Goal: Task Accomplishment & Management: Use online tool/utility

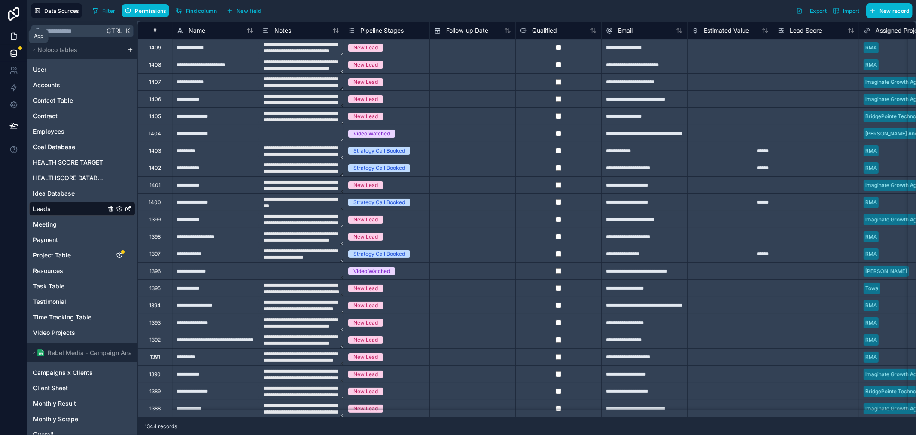
click at [10, 29] on link at bounding box center [13, 35] width 27 height 17
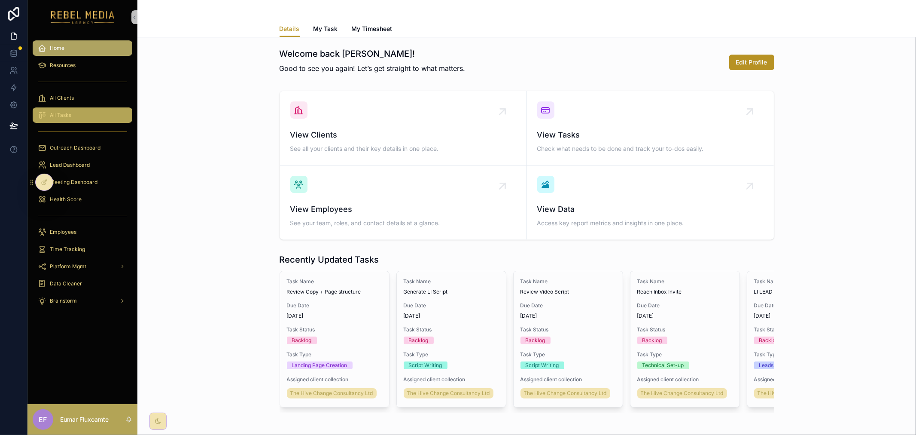
click at [82, 107] on link "All Tasks" at bounding box center [83, 114] width 100 height 15
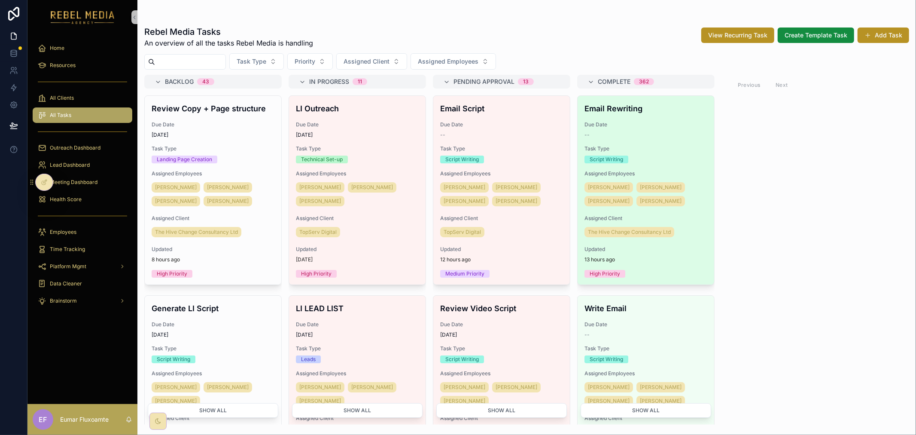
click at [639, 143] on div "Email Rewriting Due Date -- Task Type Script Writing Assigned Employees Dami Oj…" at bounding box center [646, 190] width 137 height 189
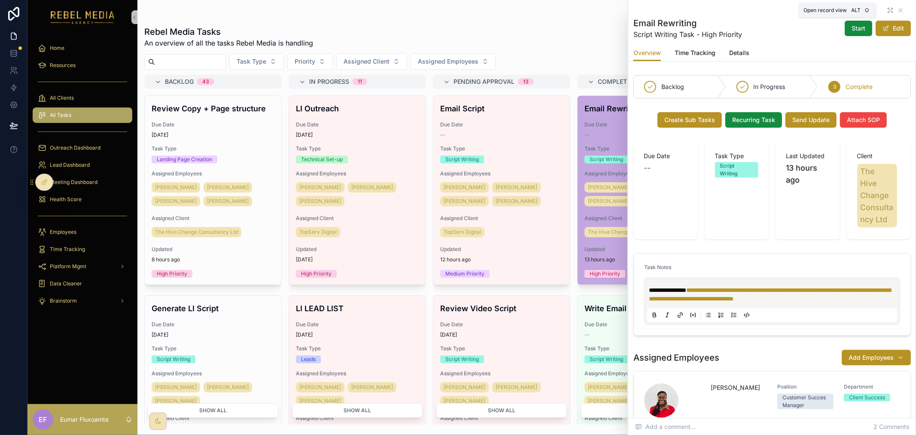
click at [887, 10] on icon "scrollable content" at bounding box center [890, 10] width 7 height 7
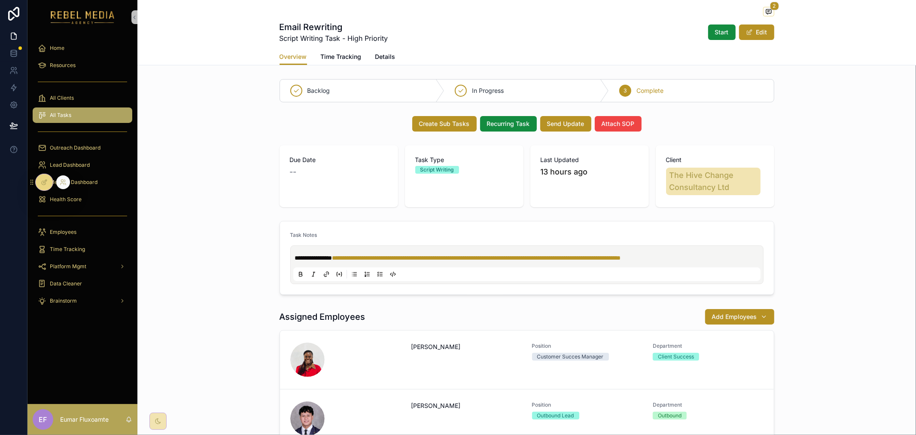
click at [45, 184] on icon at bounding box center [44, 183] width 4 height 4
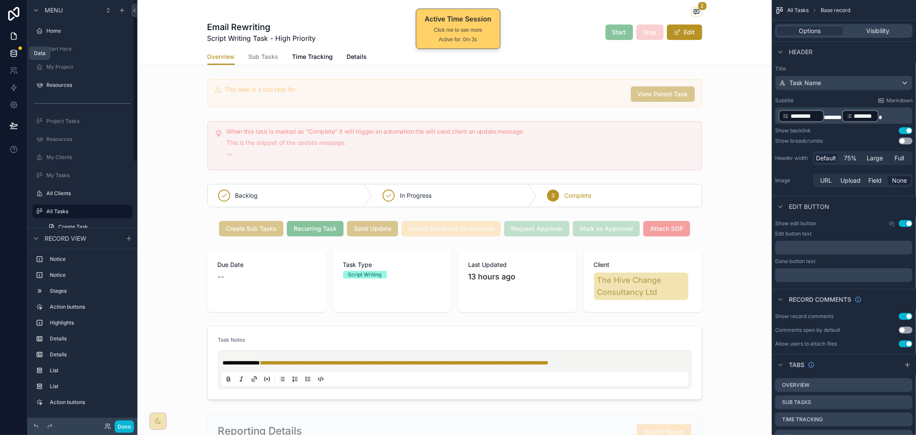
click at [16, 54] on icon at bounding box center [14, 54] width 6 height 3
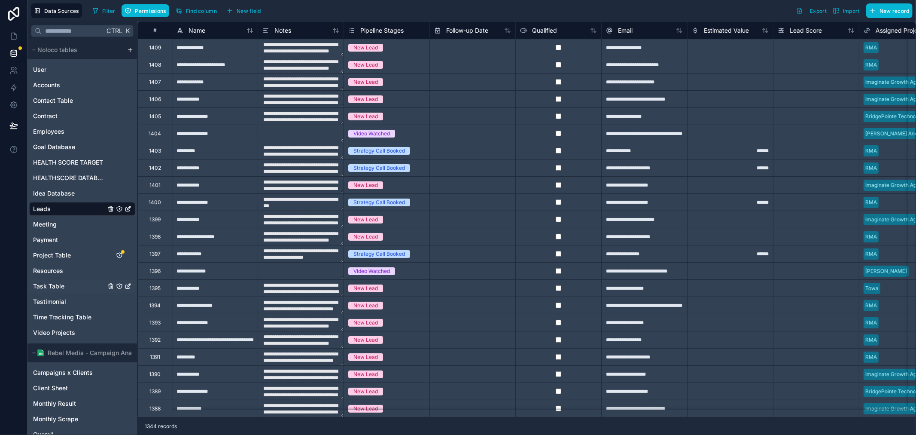
drag, startPoint x: 56, startPoint y: 285, endPoint x: 65, endPoint y: 290, distance: 9.6
click at [56, 285] on span "Task Table" at bounding box center [48, 286] width 31 height 9
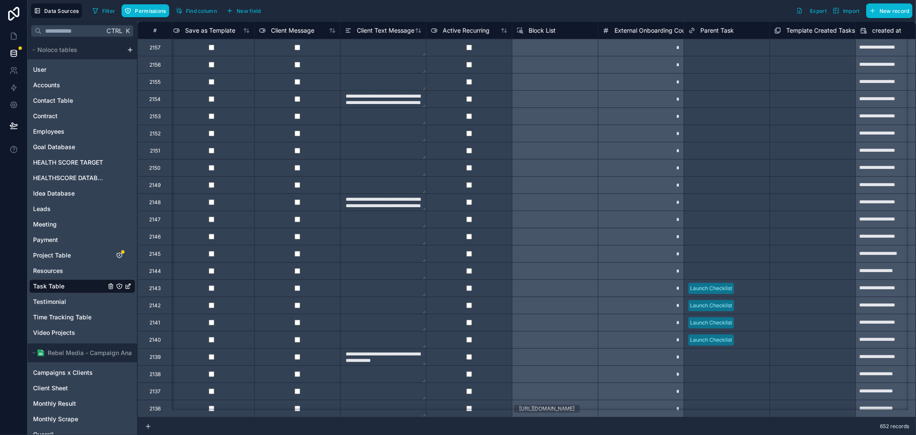
scroll to position [0, 2836]
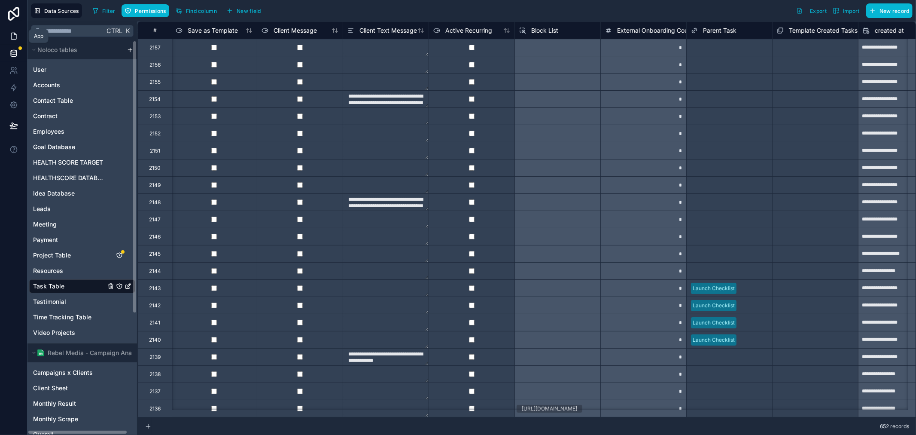
click at [9, 37] on icon at bounding box center [13, 36] width 9 height 9
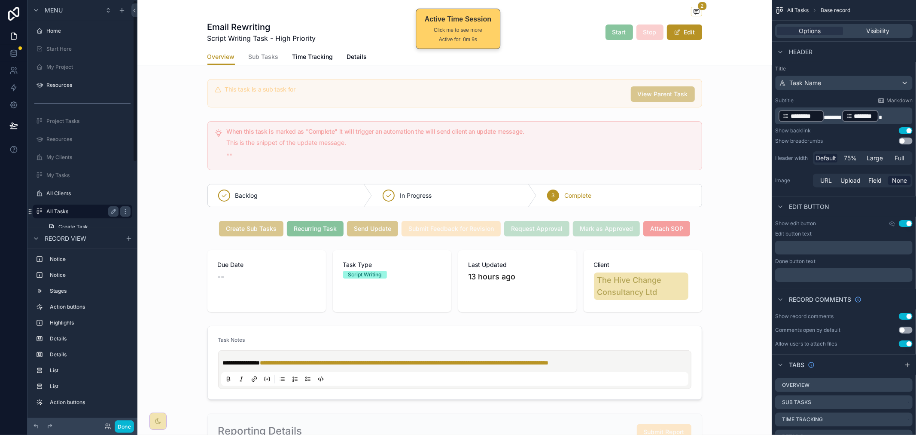
click at [93, 212] on label "All Tasks" at bounding box center [80, 211] width 69 height 7
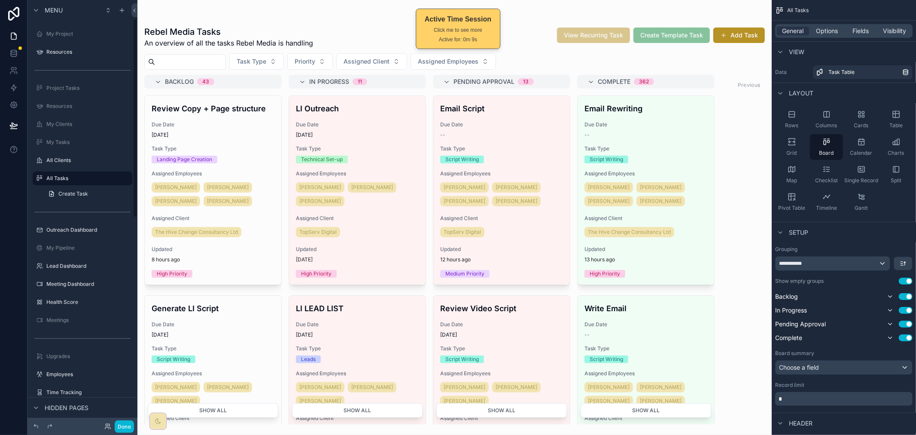
scroll to position [95, 0]
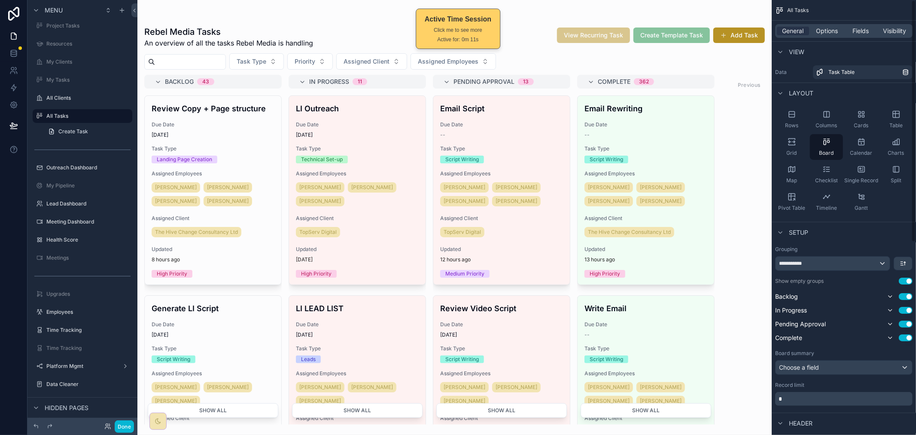
click at [710, 129] on div "scrollable content" at bounding box center [454, 217] width 634 height 435
click at [671, 134] on div "--" at bounding box center [646, 134] width 123 height 7
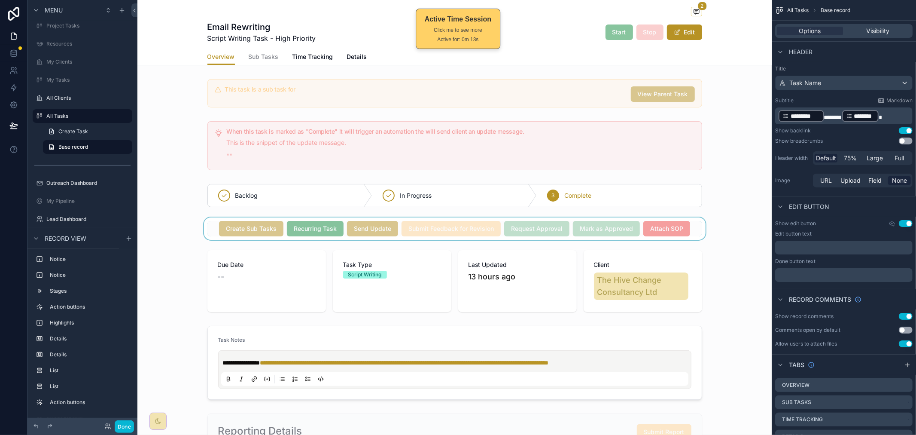
click at [210, 229] on div "scrollable content" at bounding box center [454, 228] width 634 height 22
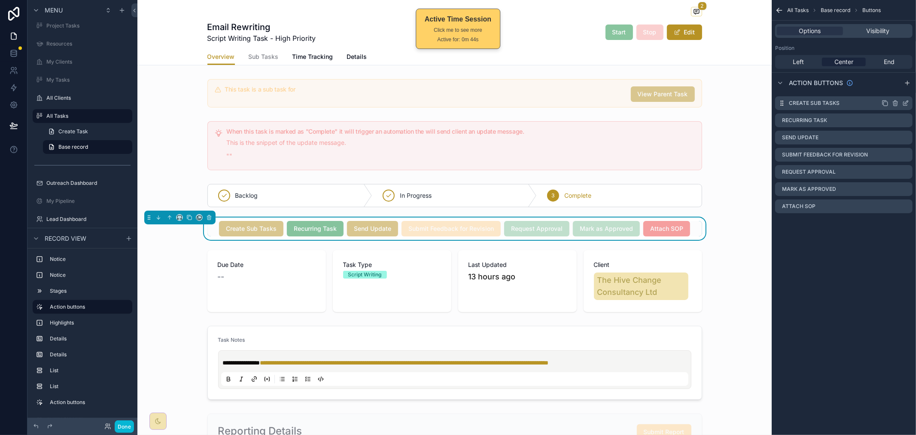
click at [906, 105] on icon "scrollable content" at bounding box center [905, 103] width 7 height 7
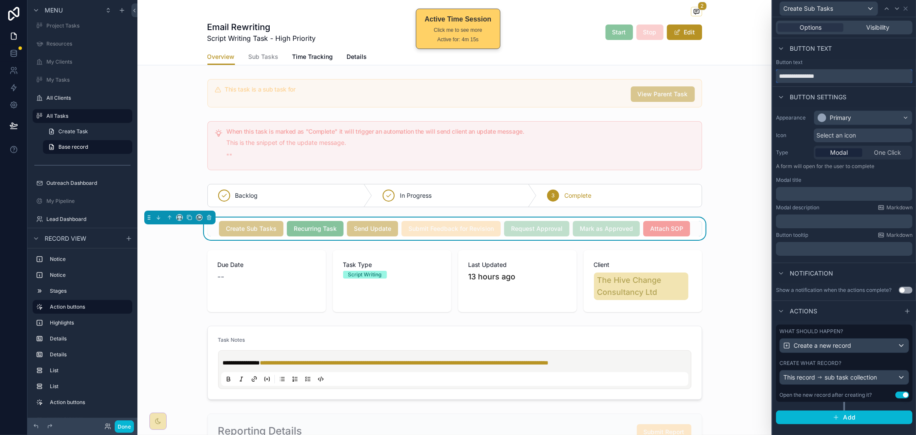
click at [825, 79] on input "**********" at bounding box center [844, 76] width 137 height 14
drag, startPoint x: 842, startPoint y: 360, endPoint x: 844, endPoint y: 351, distance: 9.6
click at [842, 360] on div "Create what record?" at bounding box center [845, 363] width 130 height 7
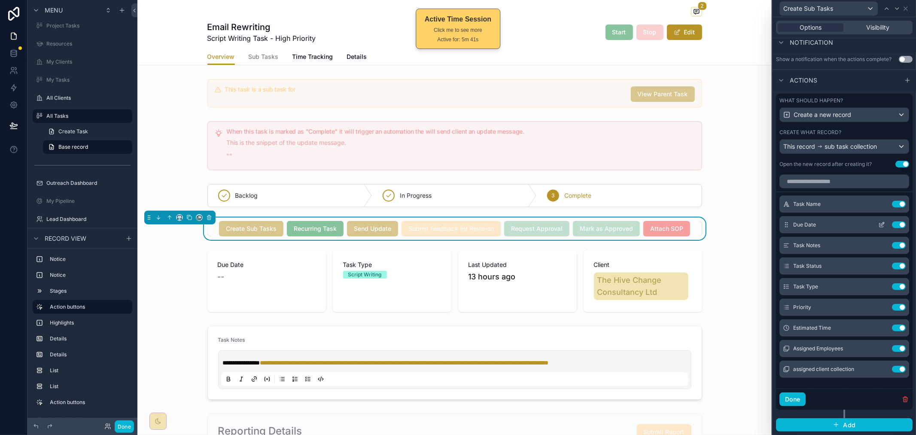
scroll to position [238, 0]
click at [881, 203] on icon at bounding box center [882, 202] width 3 height 3
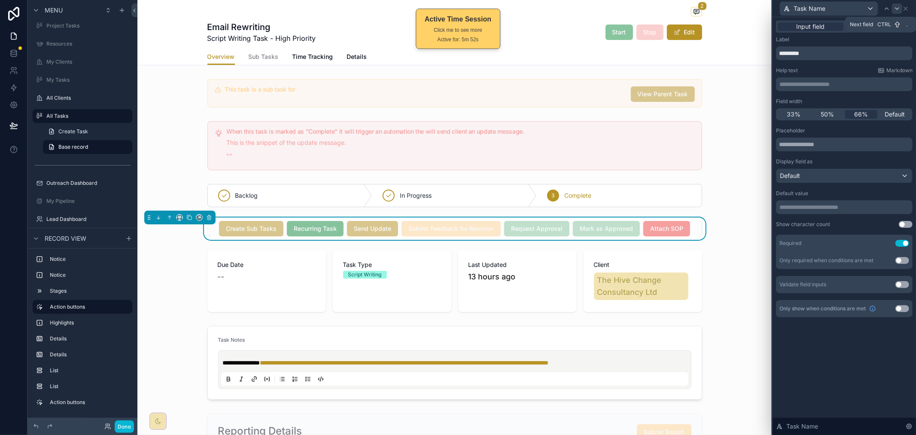
click at [896, 6] on icon at bounding box center [897, 8] width 7 height 7
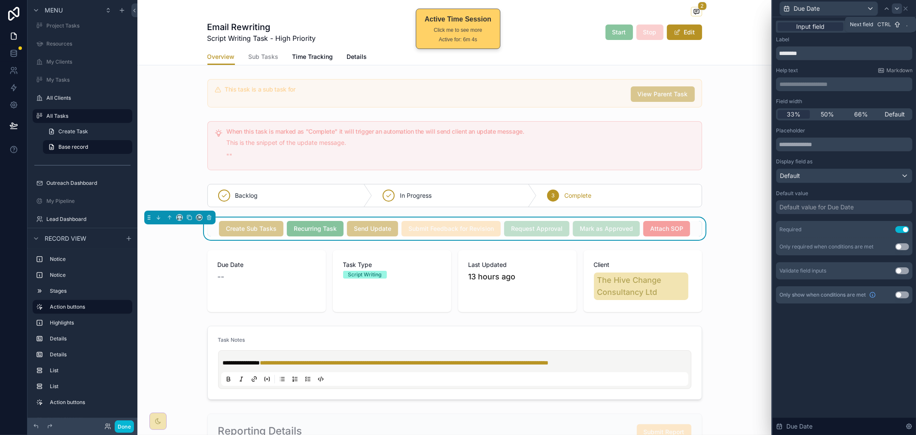
click at [898, 7] on icon at bounding box center [897, 8] width 7 height 7
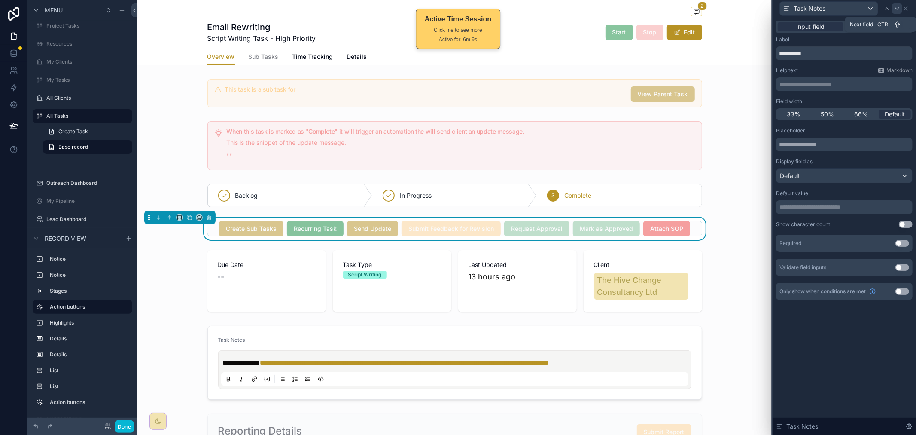
click at [894, 10] on icon at bounding box center [897, 8] width 7 height 7
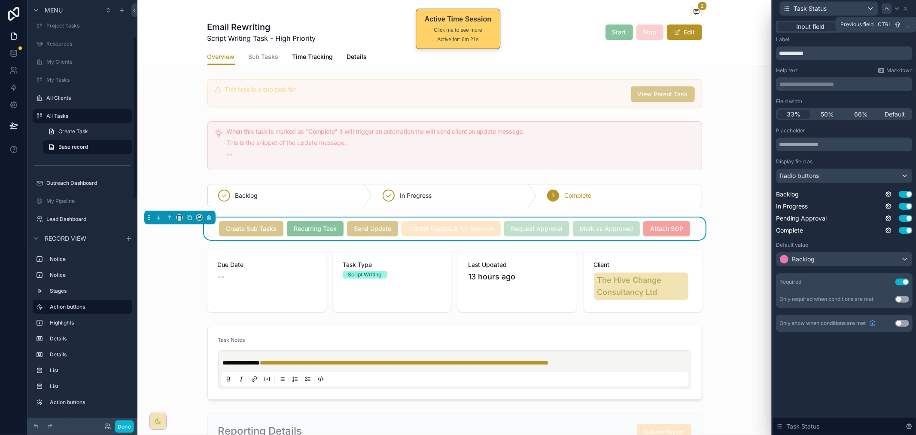
click at [888, 7] on icon at bounding box center [887, 8] width 7 height 7
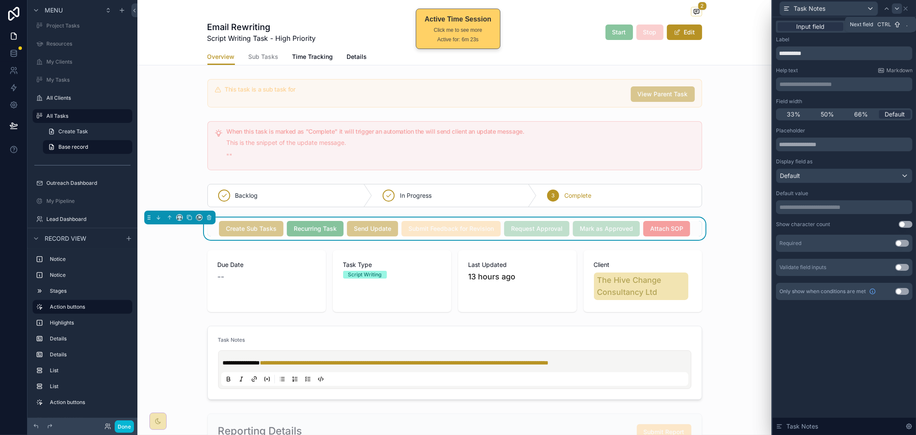
click at [895, 9] on icon at bounding box center [897, 8] width 7 height 7
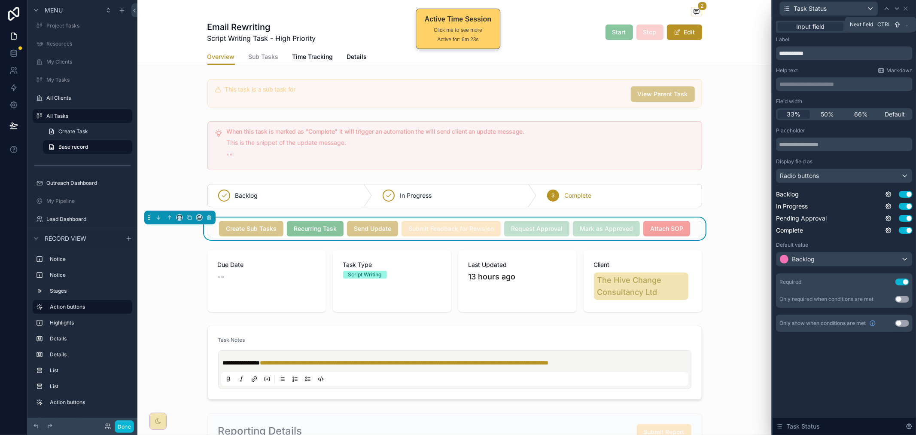
click at [895, 9] on icon at bounding box center [897, 8] width 7 height 7
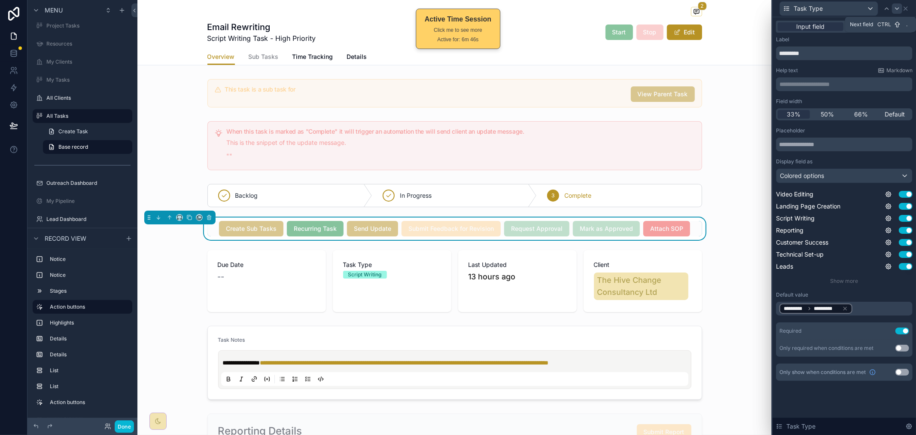
click at [898, 6] on icon at bounding box center [897, 8] width 7 height 7
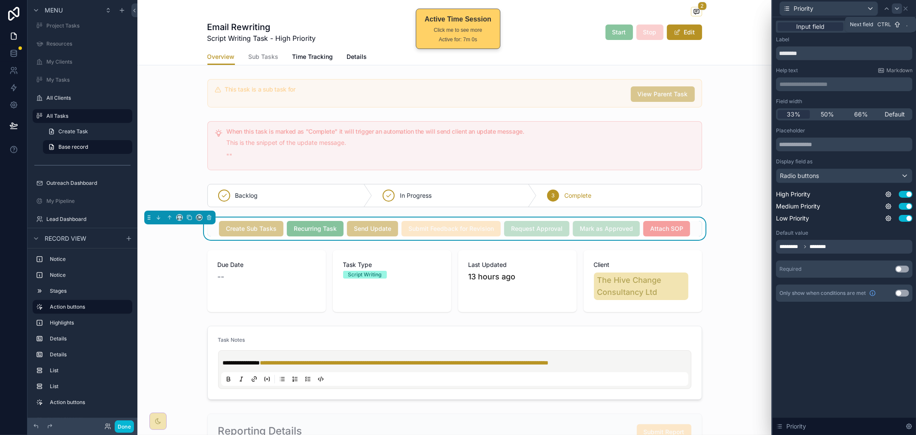
click at [895, 7] on icon at bounding box center [897, 8] width 7 height 7
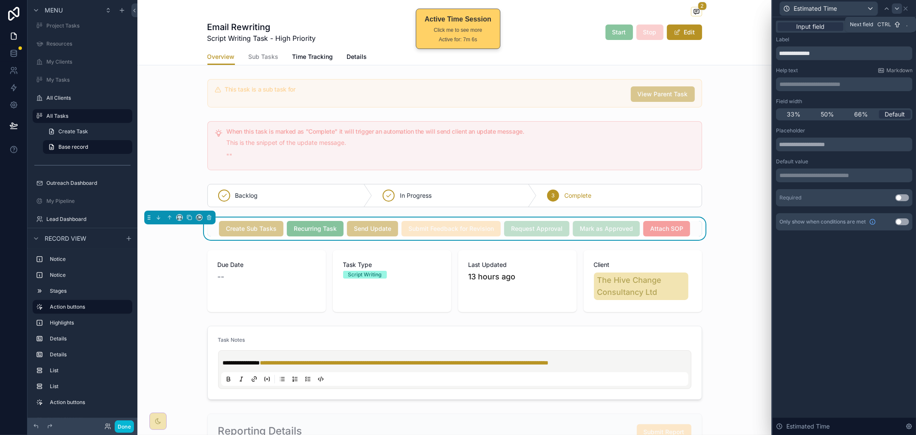
click at [896, 9] on icon at bounding box center [897, 8] width 7 height 7
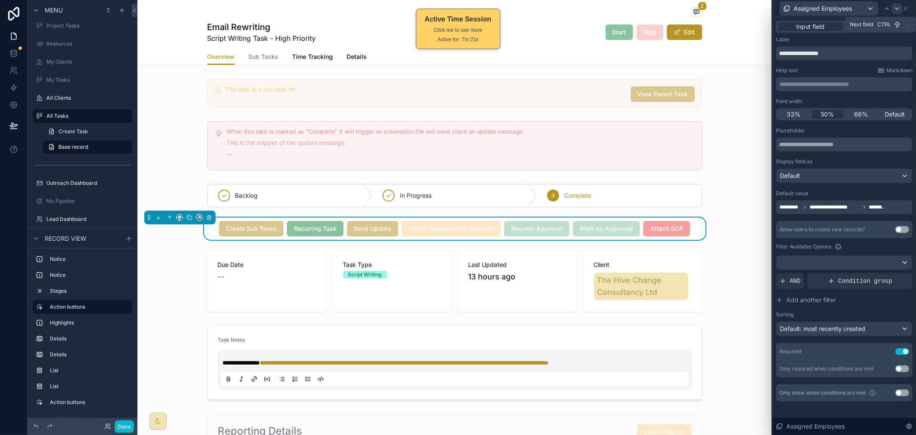
click at [897, 10] on icon at bounding box center [897, 8] width 7 height 7
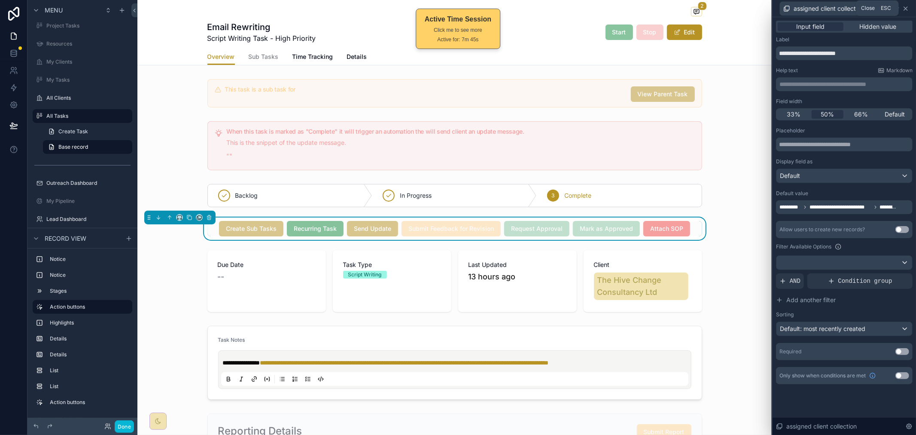
click at [907, 7] on icon at bounding box center [905, 8] width 3 height 3
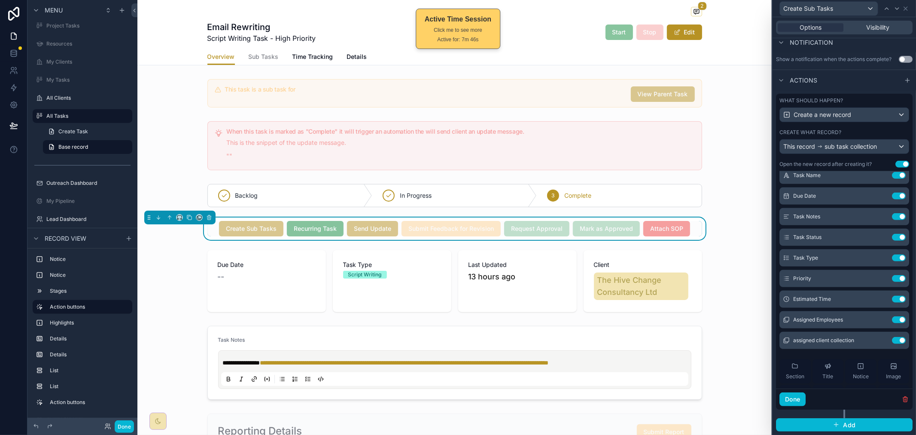
scroll to position [238, 0]
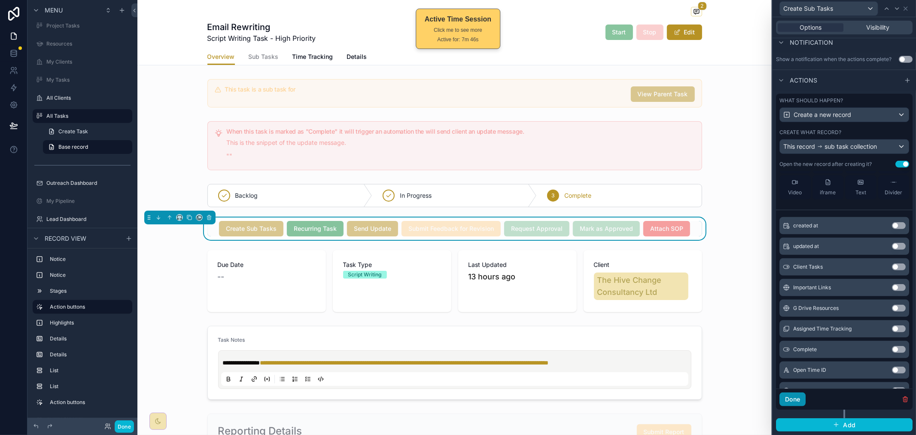
click at [800, 401] on button "Done" at bounding box center [793, 399] width 26 height 14
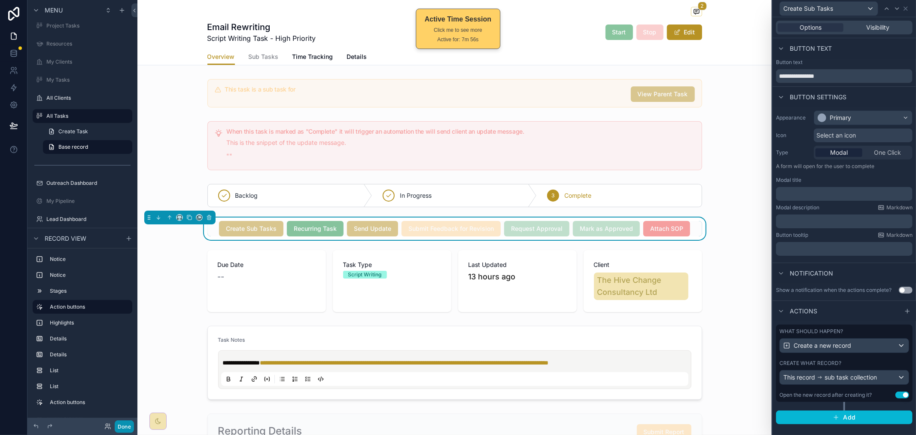
click at [123, 428] on button "Done" at bounding box center [124, 426] width 19 height 12
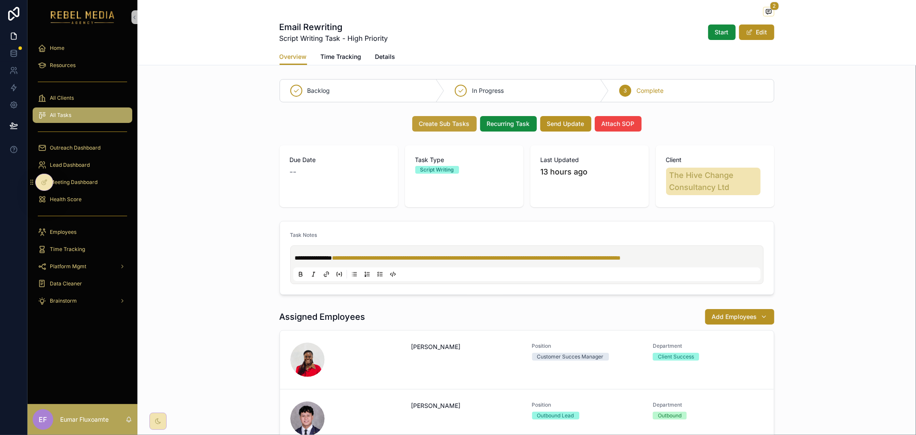
click at [436, 123] on span "Create Sub Tasks" at bounding box center [444, 123] width 51 height 9
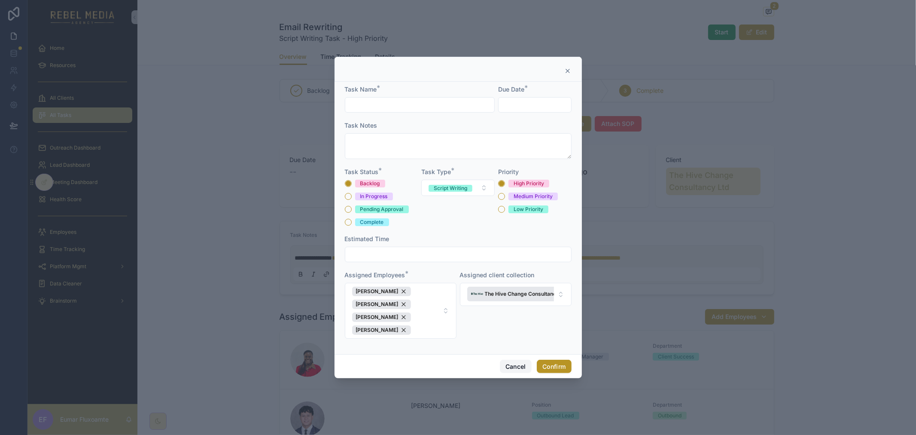
click at [514, 361] on button "Cancel" at bounding box center [516, 367] width 32 height 14
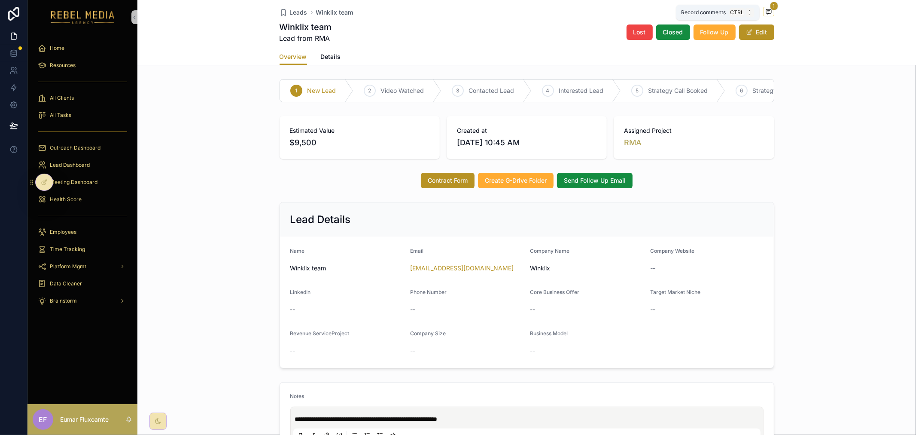
click at [765, 15] on span "scrollable content" at bounding box center [768, 11] width 11 height 9
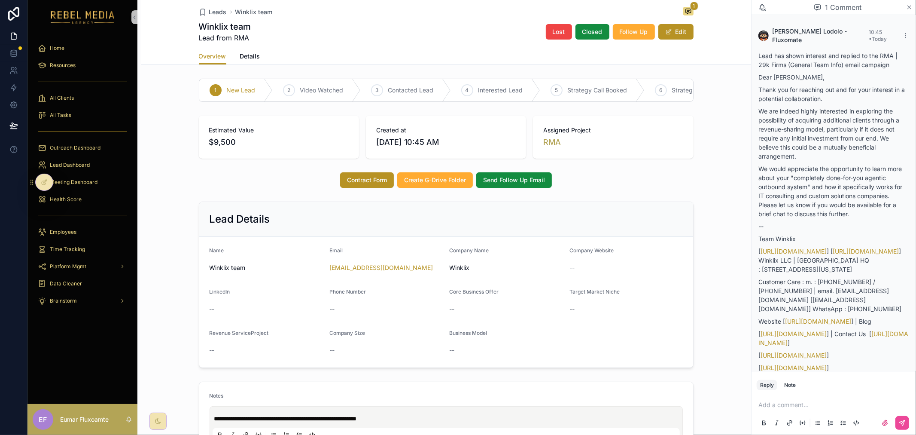
scroll to position [496, 0]
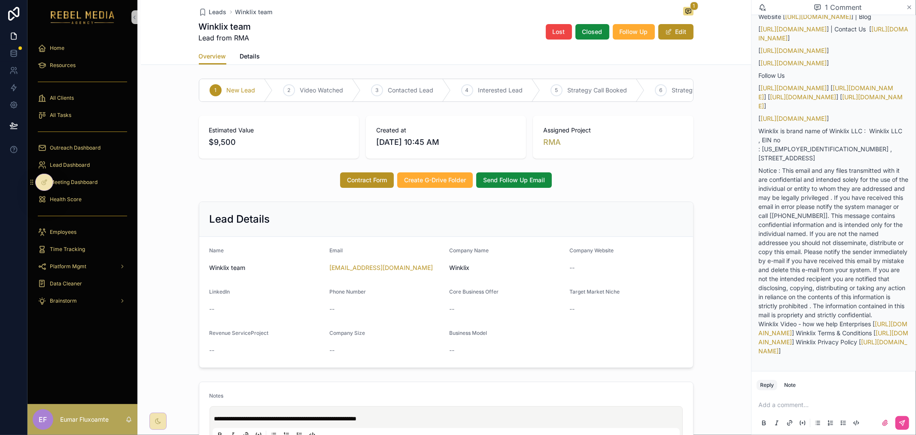
click at [908, 9] on icon "scrollable content" at bounding box center [909, 7] width 3 height 3
